Goal: Information Seeking & Learning: Learn about a topic

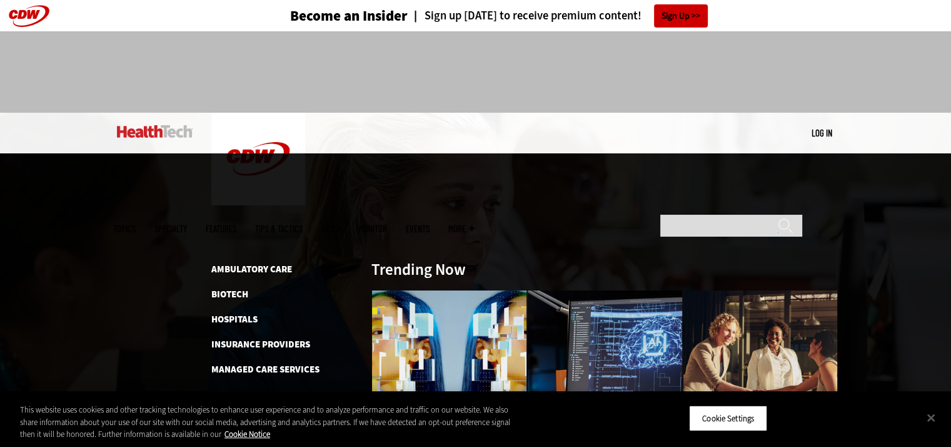
click at [273, 388] on link "Medical Devices & Equipment" at bounding box center [279, 394] width 136 height 13
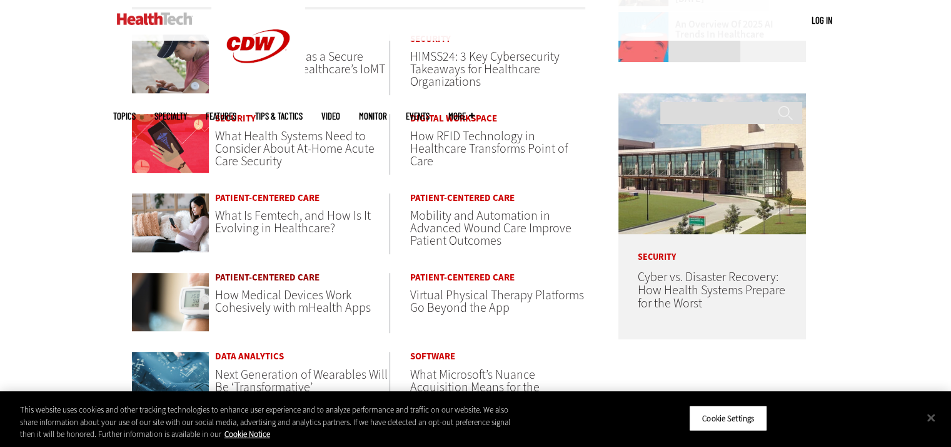
scroll to position [625, 0]
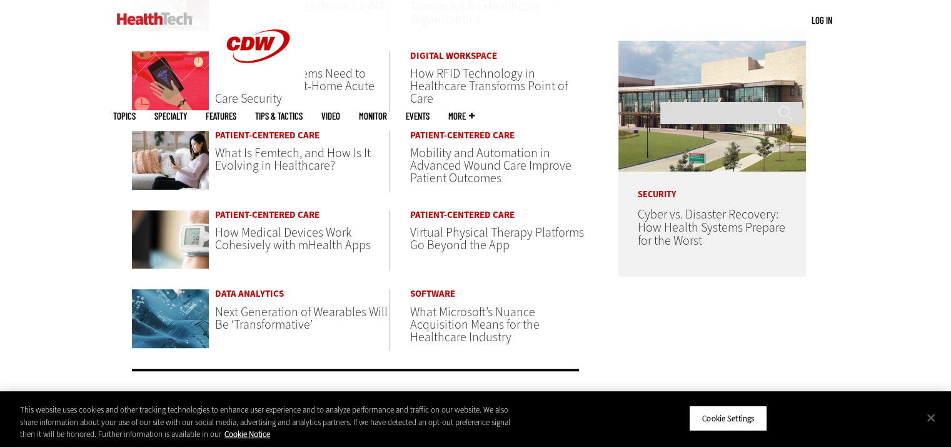
click at [432, 235] on span "Virtual Physical Therapy Platforms Go Beyond the App" at bounding box center [497, 238] width 174 height 29
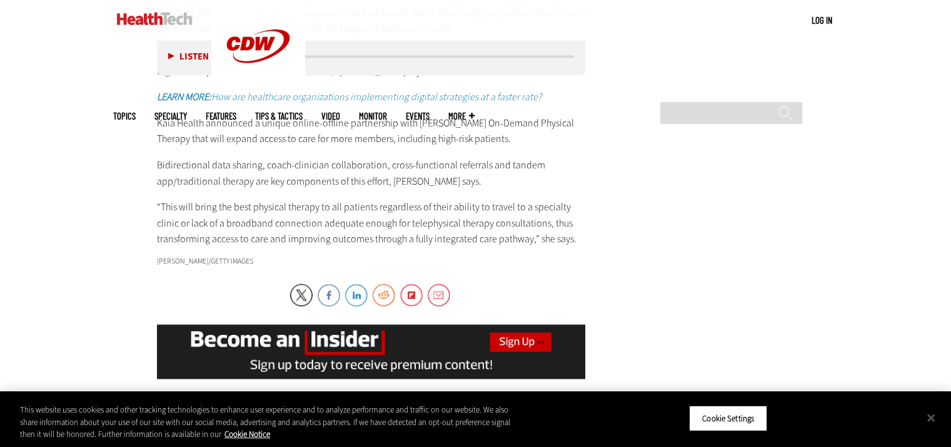
scroll to position [1939, 0]
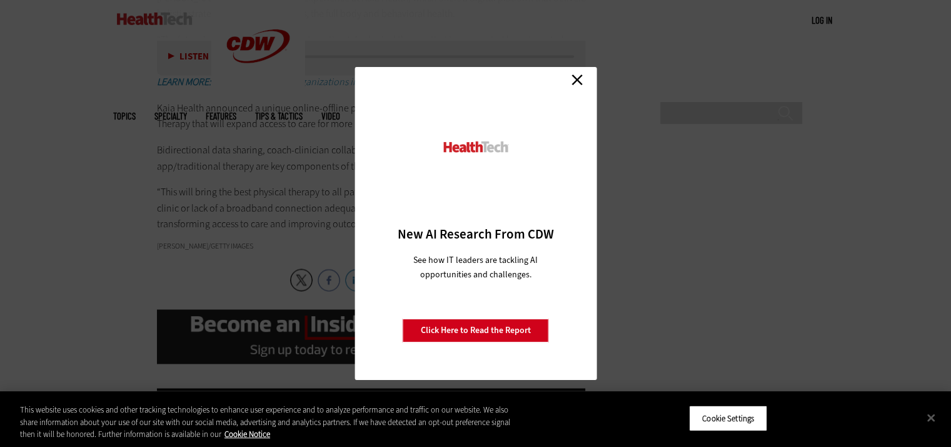
click at [576, 84] on link "Close" at bounding box center [577, 79] width 19 height 19
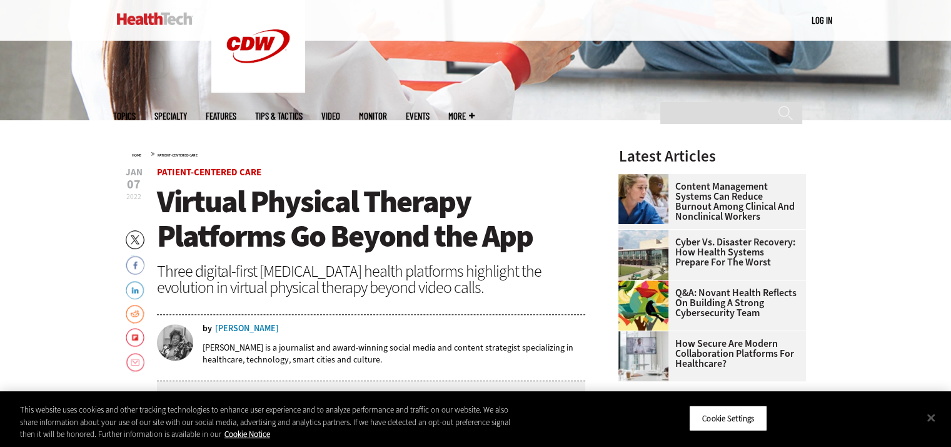
scroll to position [313, 0]
